Goal: Transaction & Acquisition: Download file/media

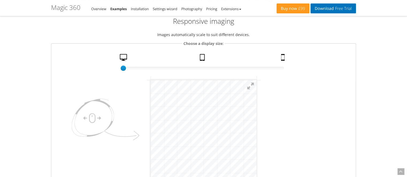
scroll to position [55, 0]
drag, startPoint x: 124, startPoint y: 67, endPoint x: 287, endPoint y: 91, distance: 165.0
click at [287, 91] on fieldset "Choose a display size: 50% size 100 Desktop Tablet Mobile" at bounding box center [203, 118] width 305 height 156
click at [91, 117] on img at bounding box center [104, 120] width 75 height 56
click at [100, 117] on img at bounding box center [104, 120] width 75 height 56
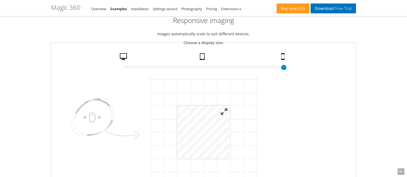
click at [223, 112] on button at bounding box center [224, 112] width 12 height 12
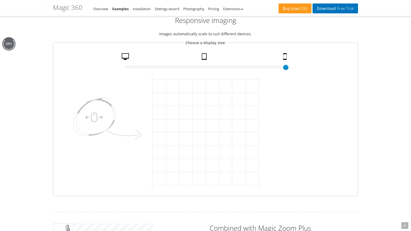
click at [53, 9] on button at bounding box center [45, 8] width 16 height 16
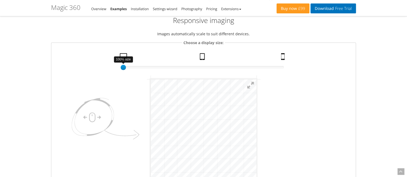
drag, startPoint x: 284, startPoint y: 67, endPoint x: 78, endPoint y: 85, distance: 206.8
click at [78, 85] on fieldset "Choose a display size: 100% size 1 Desktop Tablet Mobile" at bounding box center [203, 118] width 305 height 156
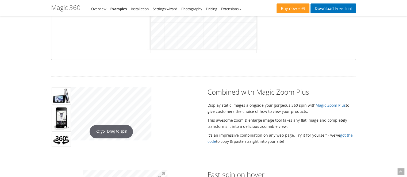
scroll to position [193, 0]
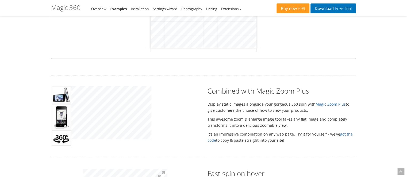
click at [164, 114] on div "Hover to zoom" at bounding box center [135, 113] width 128 height 55
click at [191, 110] on div "Hover to zoom" at bounding box center [135, 113] width 128 height 55
click at [56, 116] on img at bounding box center [61, 118] width 19 height 26
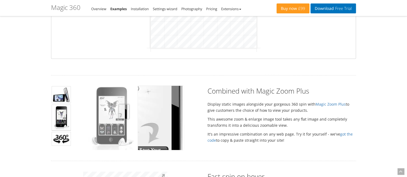
drag, startPoint x: 107, startPoint y: 115, endPoint x: 140, endPoint y: 111, distance: 33.6
click at [140, 111] on div "Click to expand" at bounding box center [111, 118] width 80 height 64
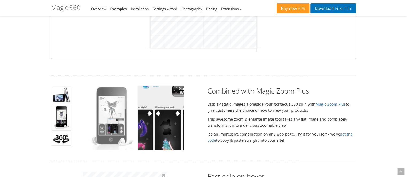
click at [113, 125] on img at bounding box center [111, 118] width 45 height 64
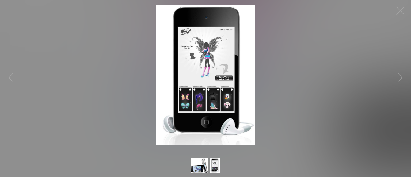
click at [338, 22] on figure "Click to expand" at bounding box center [205, 75] width 411 height 140
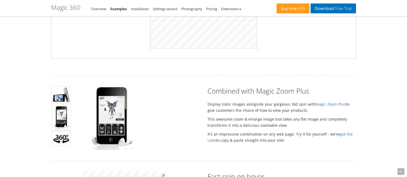
click at [58, 139] on img at bounding box center [61, 139] width 19 height 14
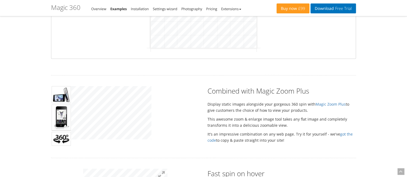
click at [183, 108] on div "Click to expand" at bounding box center [135, 113] width 128 height 55
click at [152, 120] on div "Click to expand" at bounding box center [135, 113] width 128 height 55
click at [163, 117] on div "Click to expand" at bounding box center [135, 113] width 128 height 55
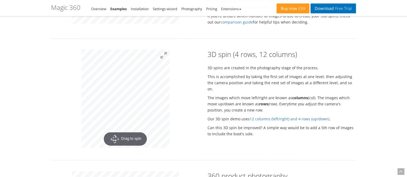
scroll to position [633, 0]
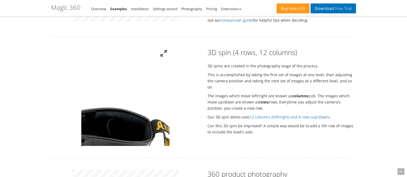
click at [165, 52] on button at bounding box center [164, 54] width 12 height 12
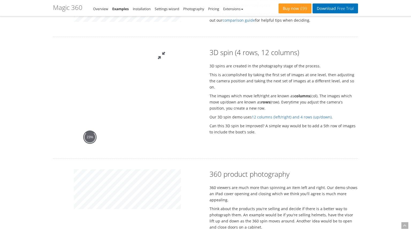
click at [169, 48] on button at bounding box center [161, 56] width 16 height 16
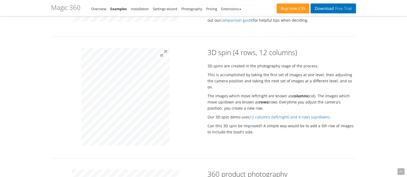
click at [184, 99] on div at bounding box center [125, 98] width 156 height 100
click at [175, 84] on div at bounding box center [125, 98] width 156 height 100
click at [298, 133] on div "3D spin (4 rows, 12 columns) 3D spins are created in the photography stage of t…" at bounding box center [203, 98] width 313 height 100
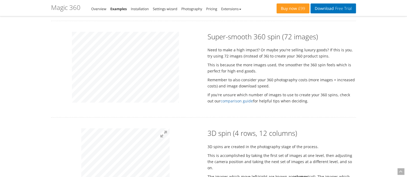
scroll to position [551, 0]
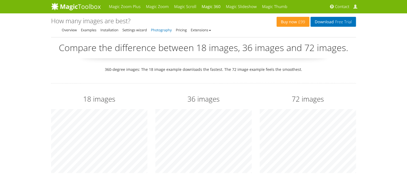
click at [165, 30] on link "Photography" at bounding box center [161, 30] width 21 height 5
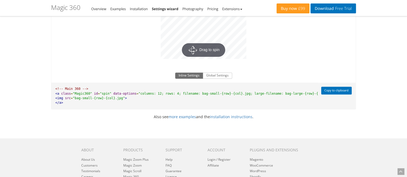
scroll to position [406, 0]
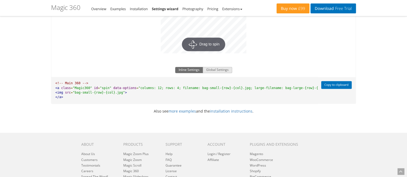
click at [214, 68] on button "Global Settings" at bounding box center [217, 70] width 29 height 6
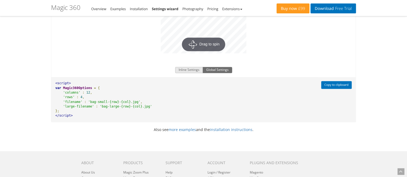
click at [186, 67] on button "Inline Settings" at bounding box center [189, 70] width 28 height 6
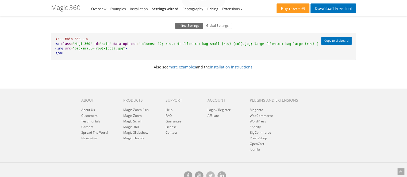
scroll to position [452, 0]
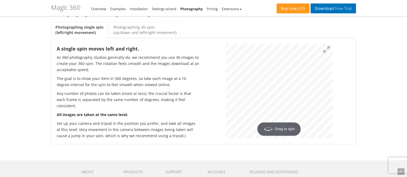
scroll to position [686, 0]
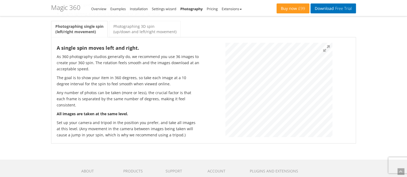
click at [355, 87] on div "A single spin moves left and right. As 360 photography studios generally do, we…" at bounding box center [203, 90] width 305 height 106
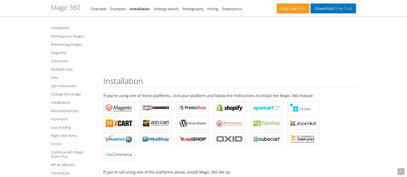
scroll to position [85, 0]
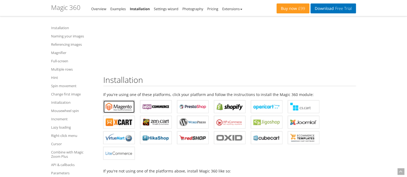
click at [113, 109] on b "Magic 360 for Magento" at bounding box center [119, 107] width 27 height 8
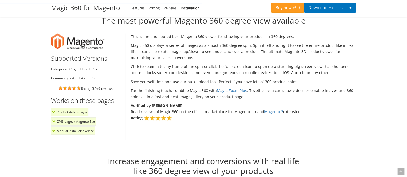
scroll to position [428, 0]
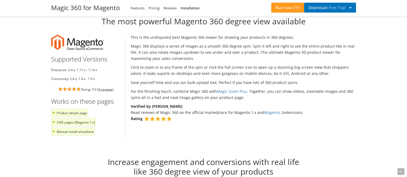
click at [74, 78] on li "Community: 2.4.x, 1.4.x - 1.9.x" at bounding box center [86, 79] width 70 height 6
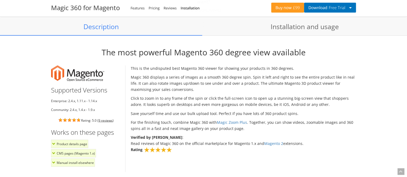
scroll to position [398, 0]
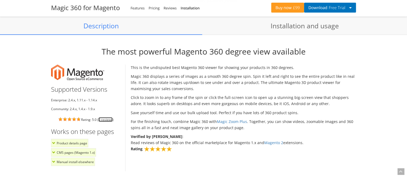
click at [108, 118] on link "9 reviews" at bounding box center [105, 119] width 14 height 5
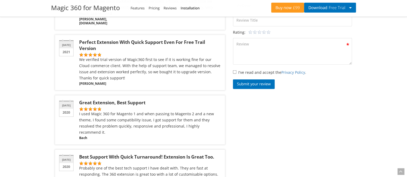
scroll to position [1730, 0]
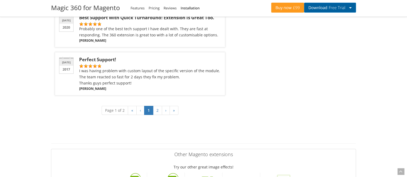
click at [352, 7] on button "Download Free Trial" at bounding box center [330, 8] width 52 height 10
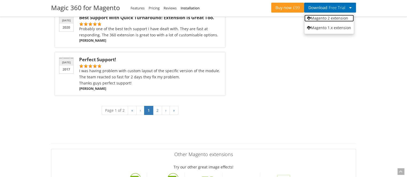
click at [341, 21] on link "Magento 2 extension" at bounding box center [328, 18] width 49 height 7
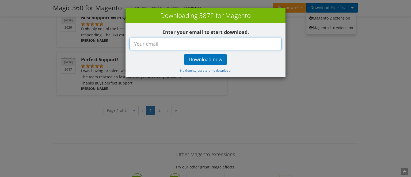
click at [214, 45] on input "text" at bounding box center [205, 44] width 152 height 12
type input "abc@yopmail.com"
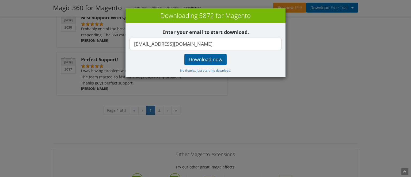
click at [201, 58] on big "Download now" at bounding box center [206, 59] width 34 height 6
